Goal: Task Accomplishment & Management: Manage account settings

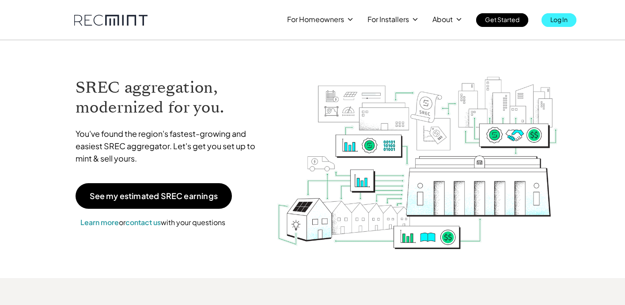
click at [556, 21] on p "Log In" at bounding box center [558, 19] width 17 height 12
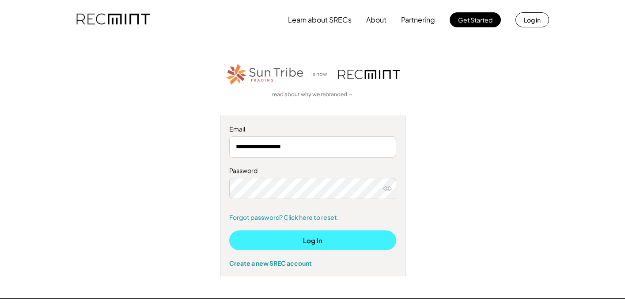
click at [280, 238] on button "Log In" at bounding box center [312, 240] width 167 height 20
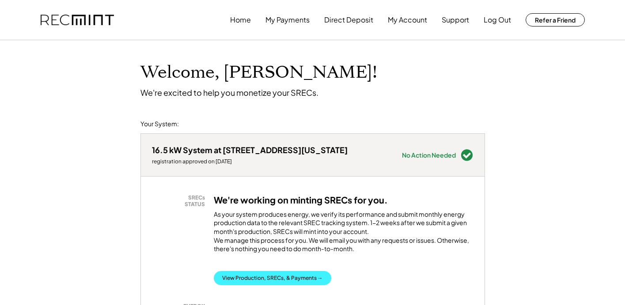
click at [268, 282] on button "View Production, SRECs, & Payments →" at bounding box center [272, 278] width 117 height 14
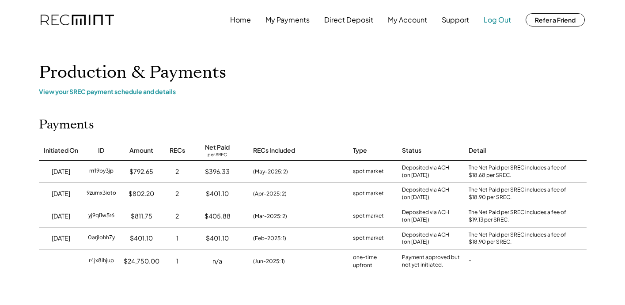
click at [487, 20] on button "Log Out" at bounding box center [496, 20] width 27 height 18
